Goal: Information Seeking & Learning: Learn about a topic

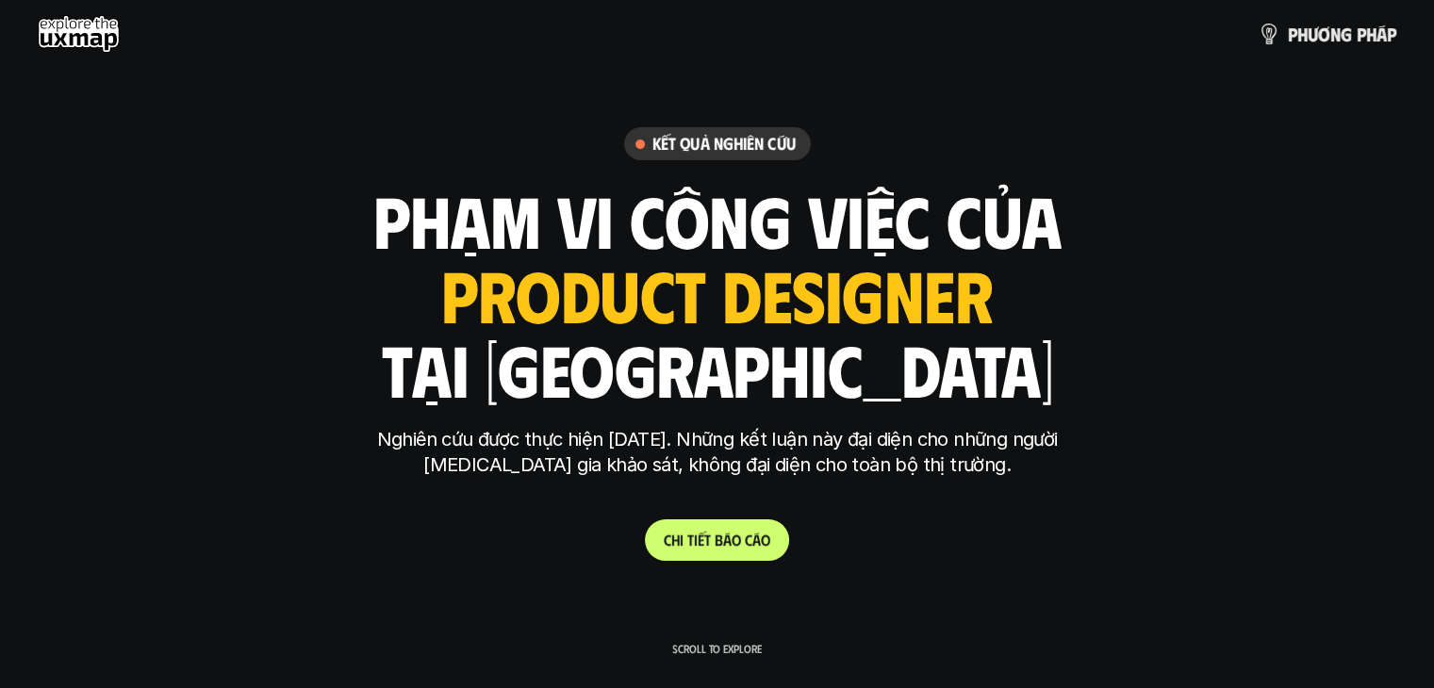
click at [732, 535] on p "C h i t i ế t b á o c á o" at bounding box center [717, 540] width 107 height 18
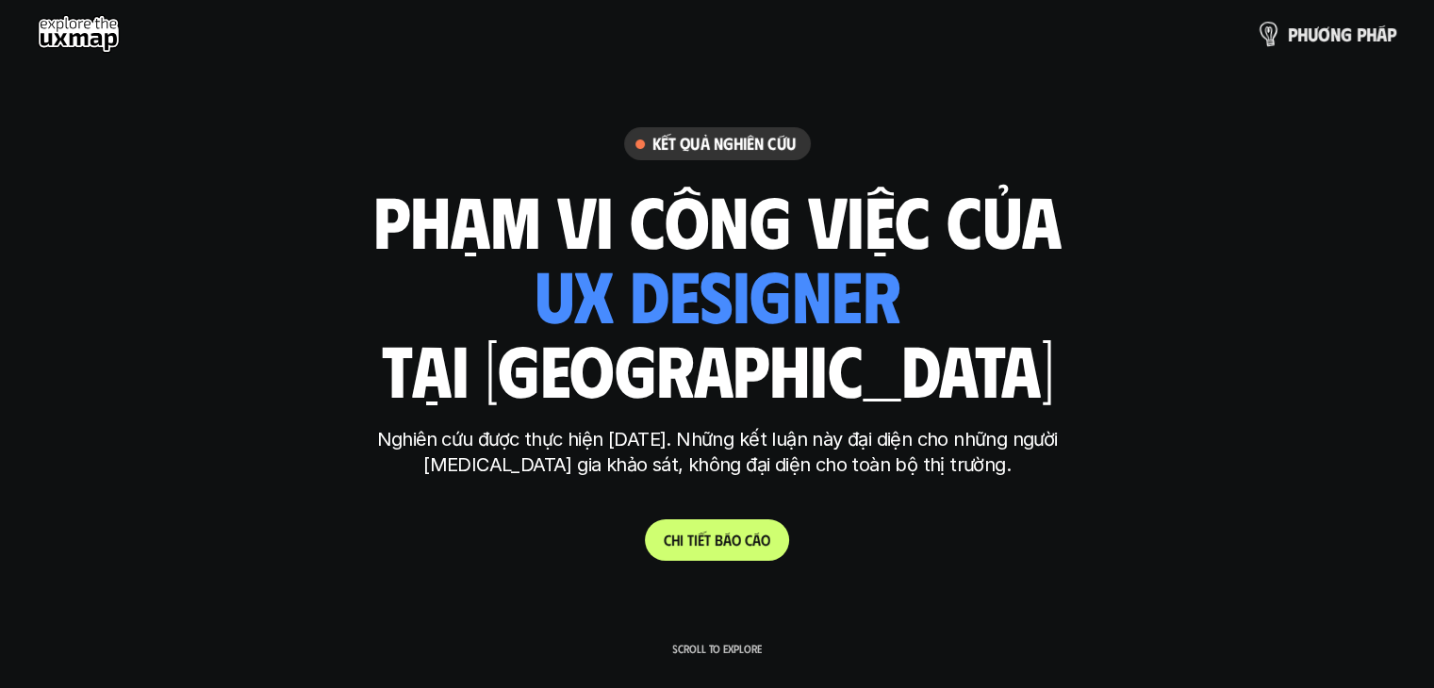
click at [1332, 32] on p "p h ư ơ n g p h á p" at bounding box center [1342, 34] width 108 height 21
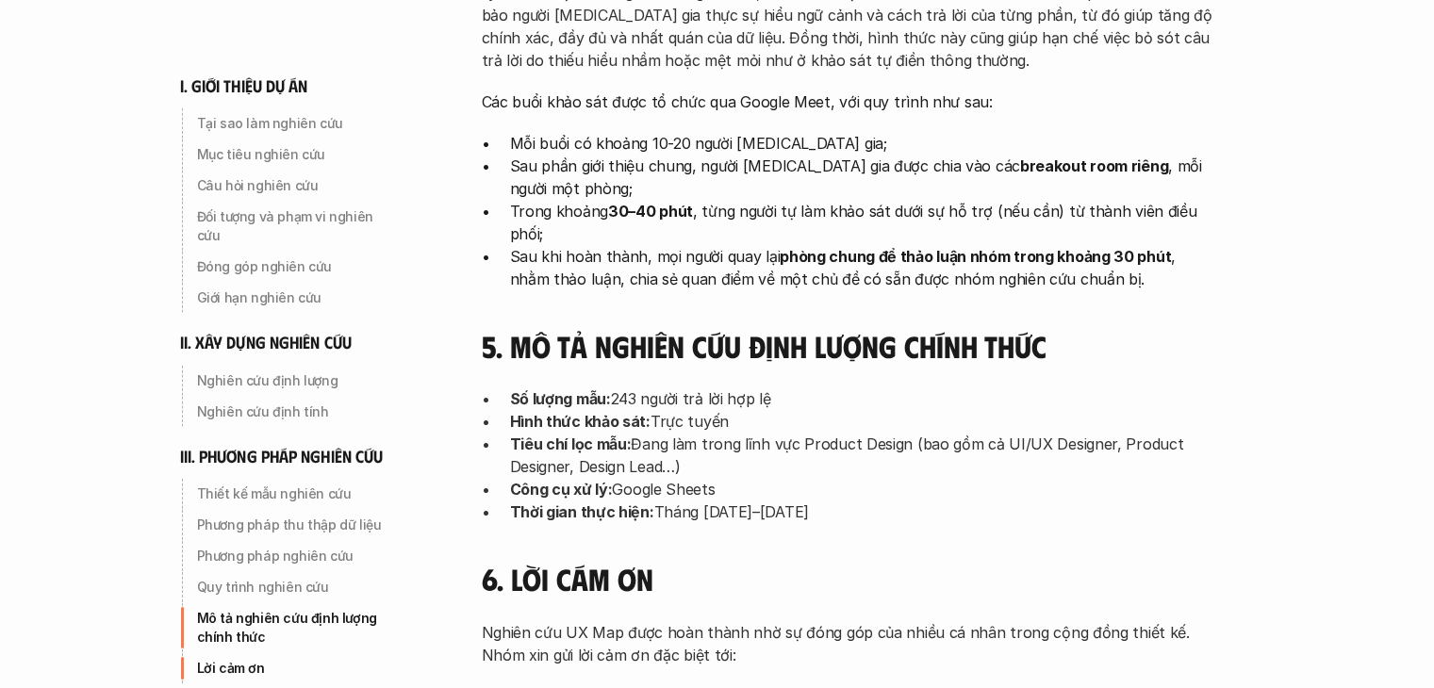
scroll to position [5498, 0]
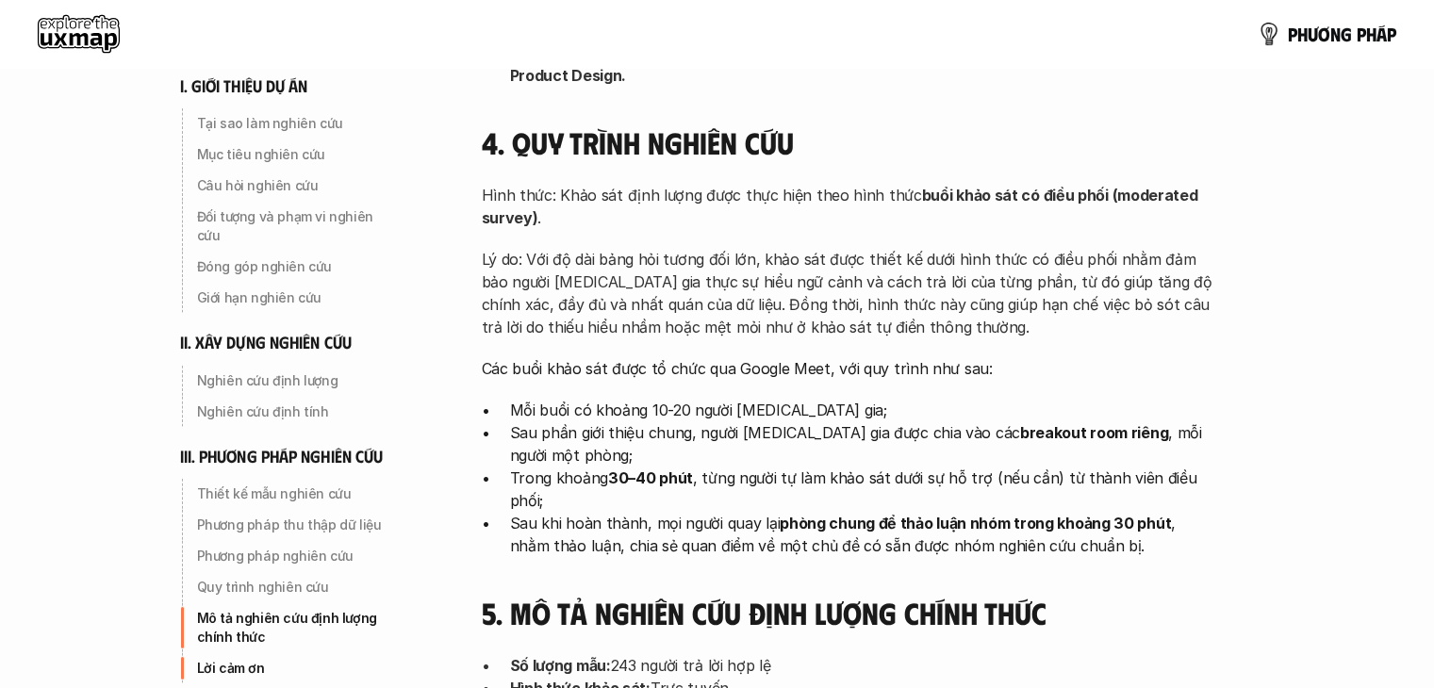
click at [91, 29] on use at bounding box center [79, 34] width 82 height 38
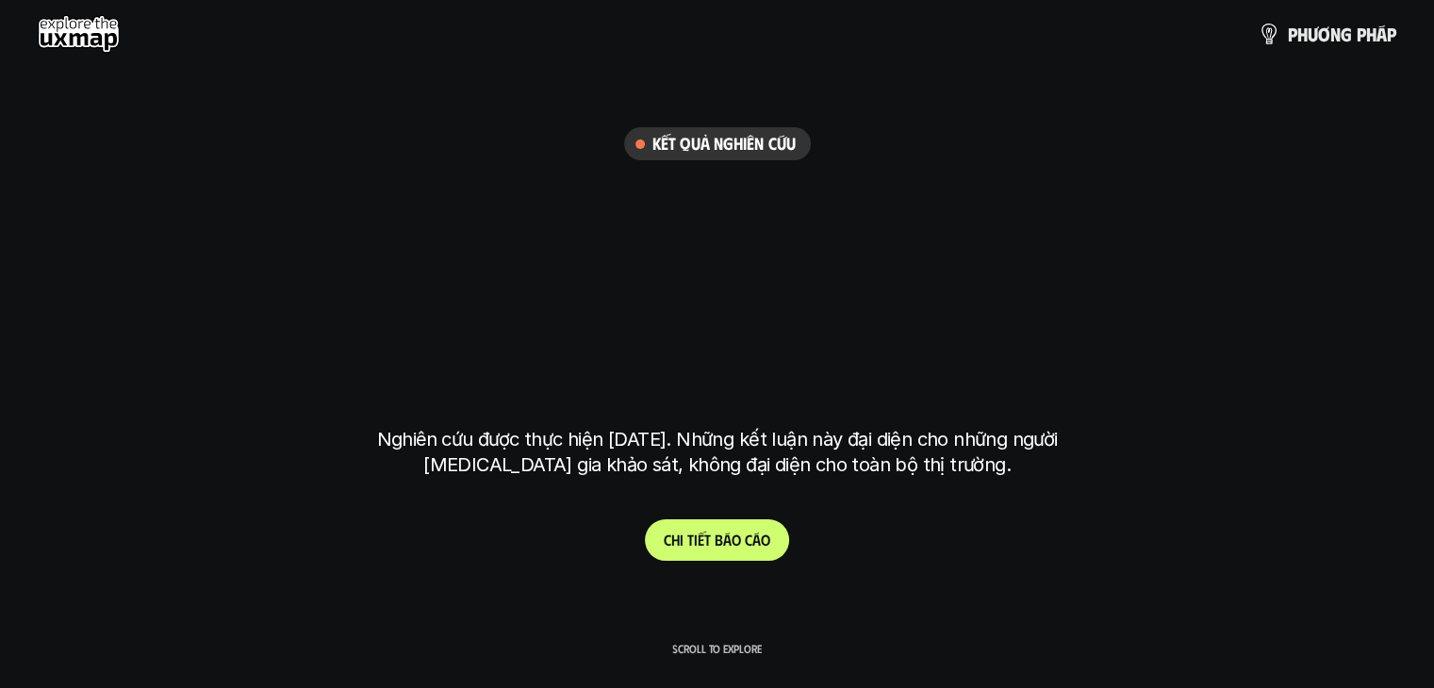
click at [694, 140] on h6 "Kết quả nghiên cứu" at bounding box center [723, 144] width 143 height 22
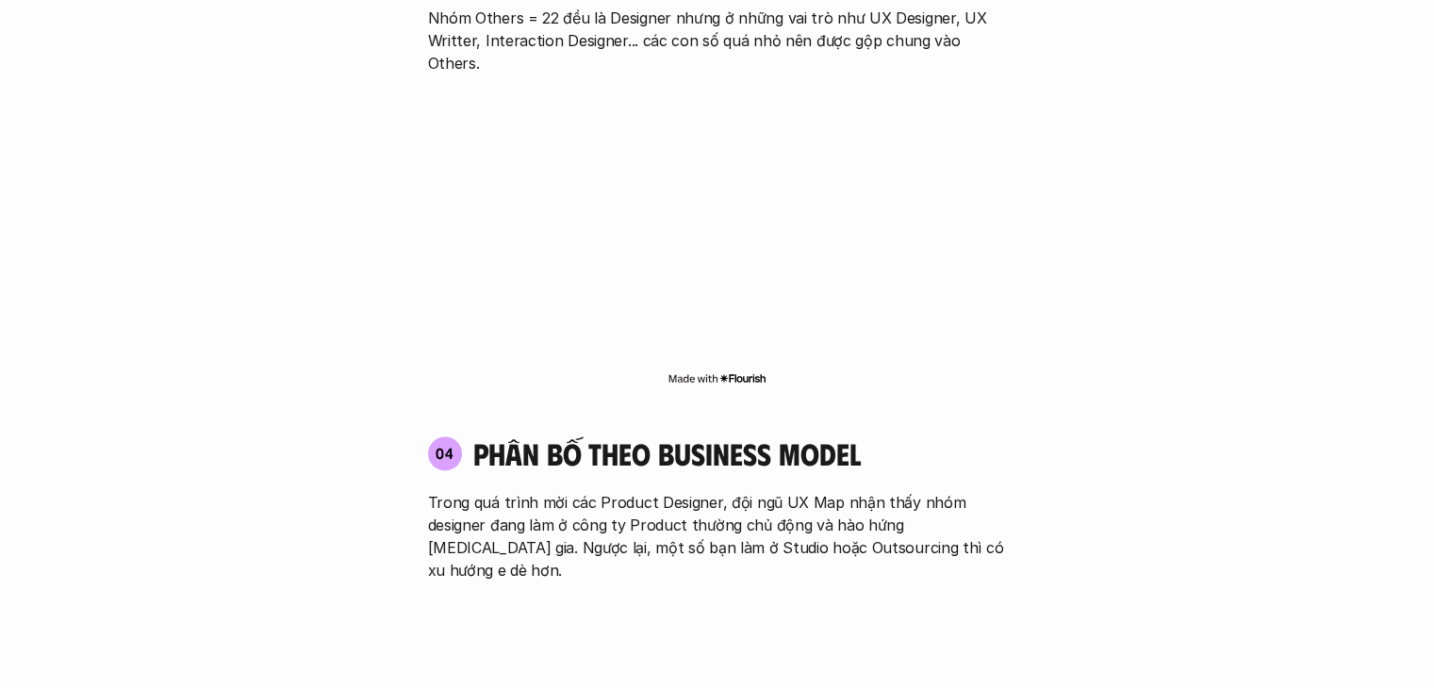
scroll to position [2921, 0]
